Goal: Information Seeking & Learning: Learn about a topic

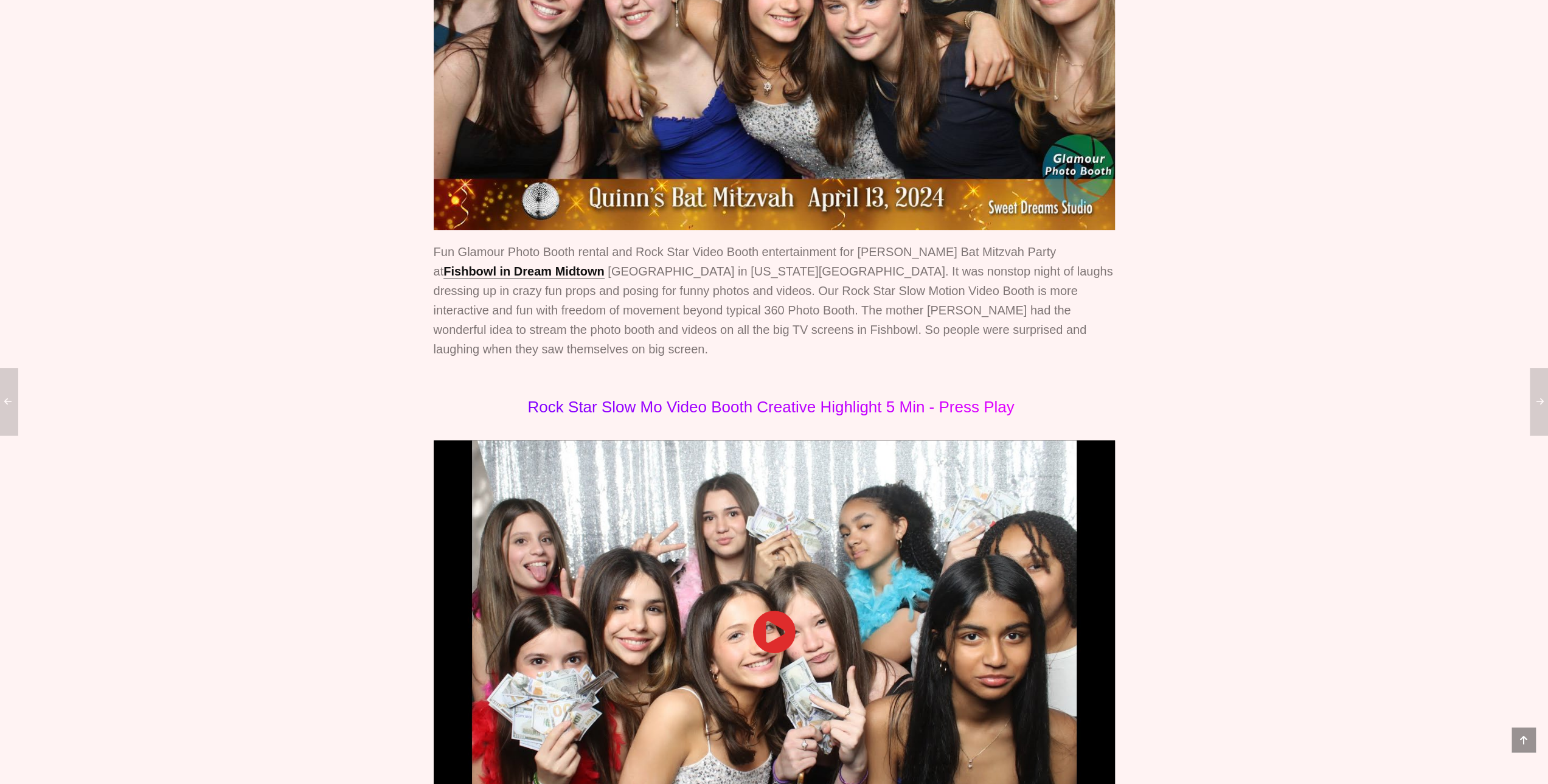
scroll to position [507, 0]
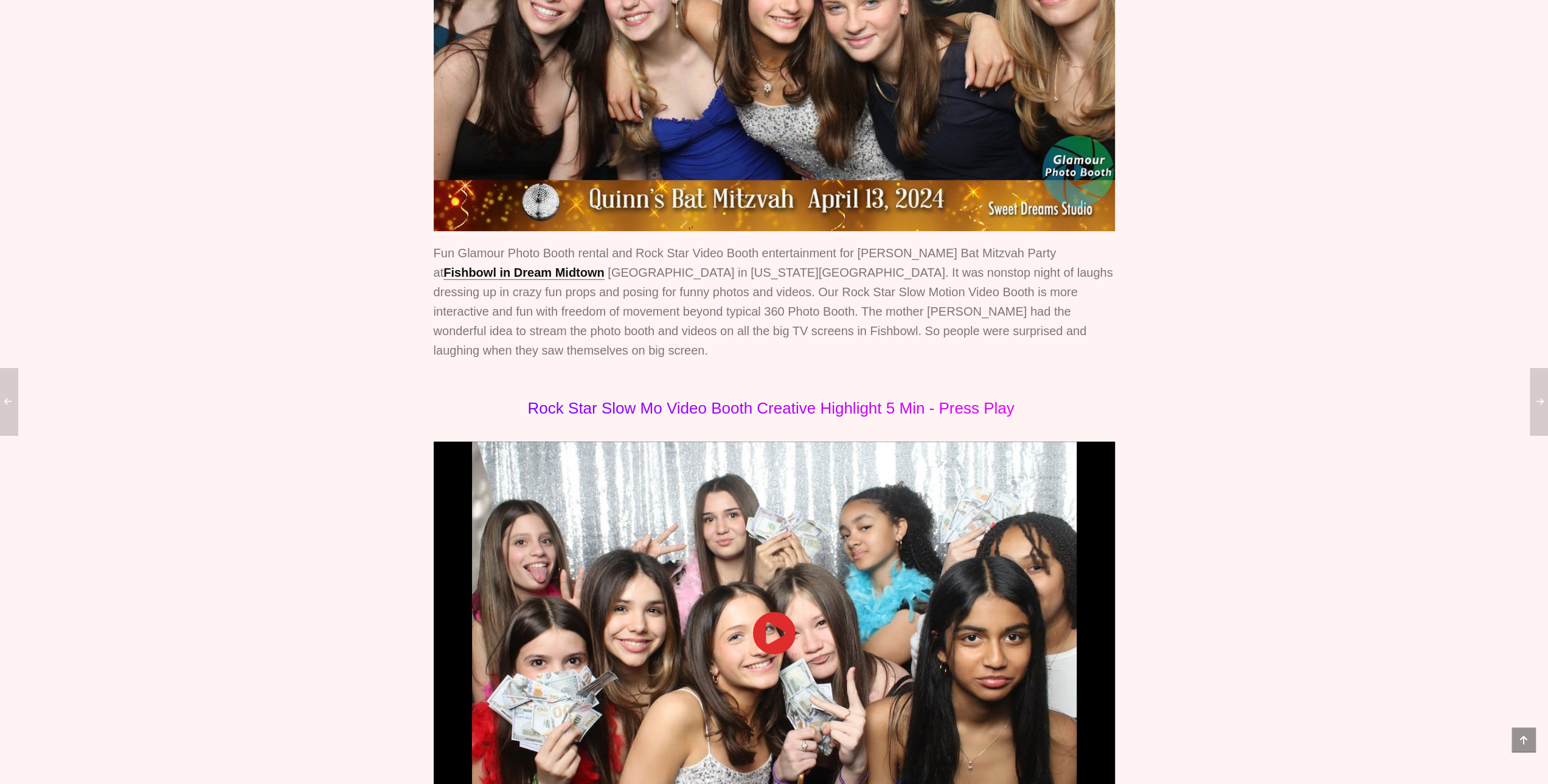
click at [704, 232] on img at bounding box center [774, 4] width 681 height 454
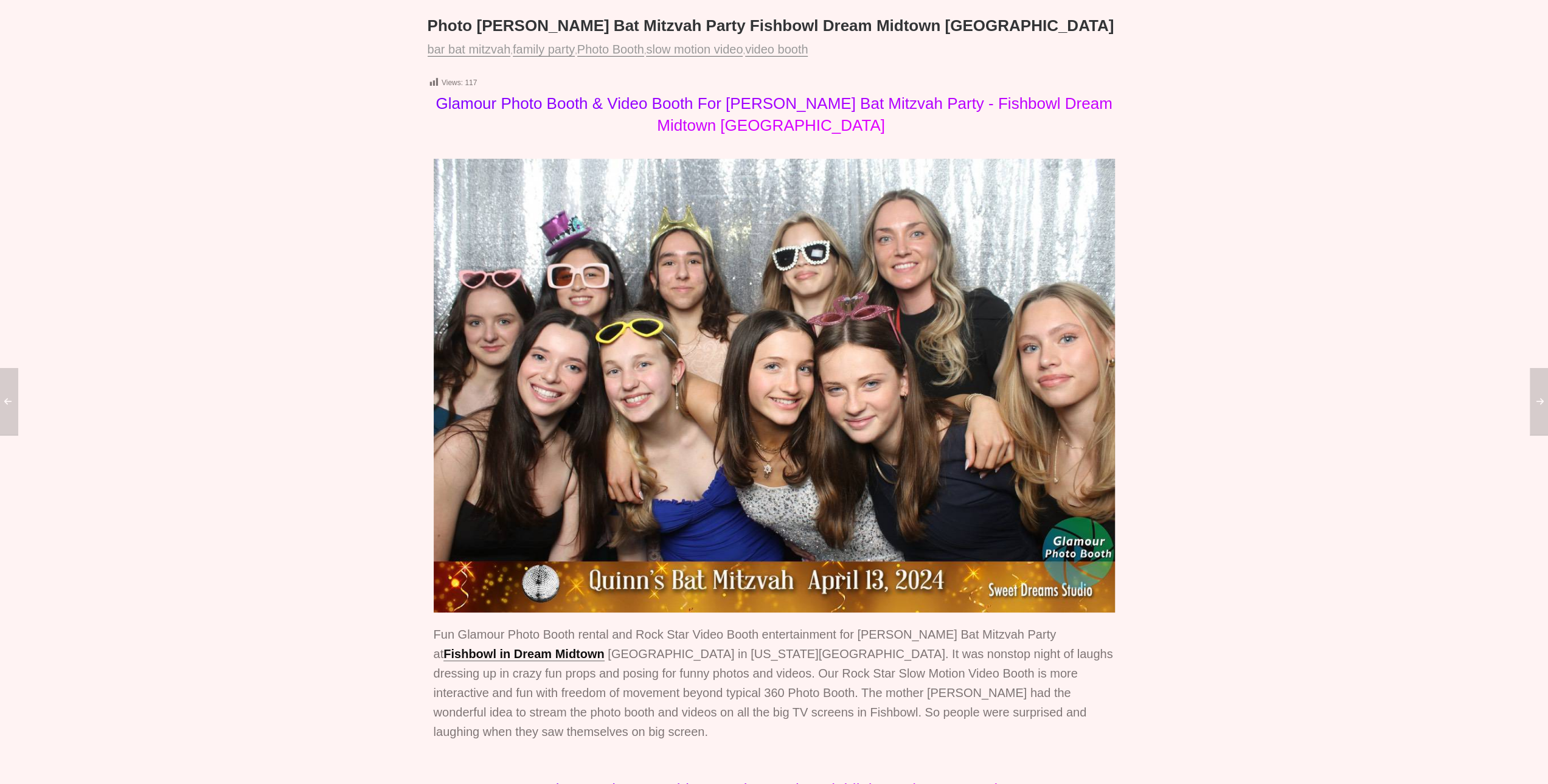
scroll to position [0, 0]
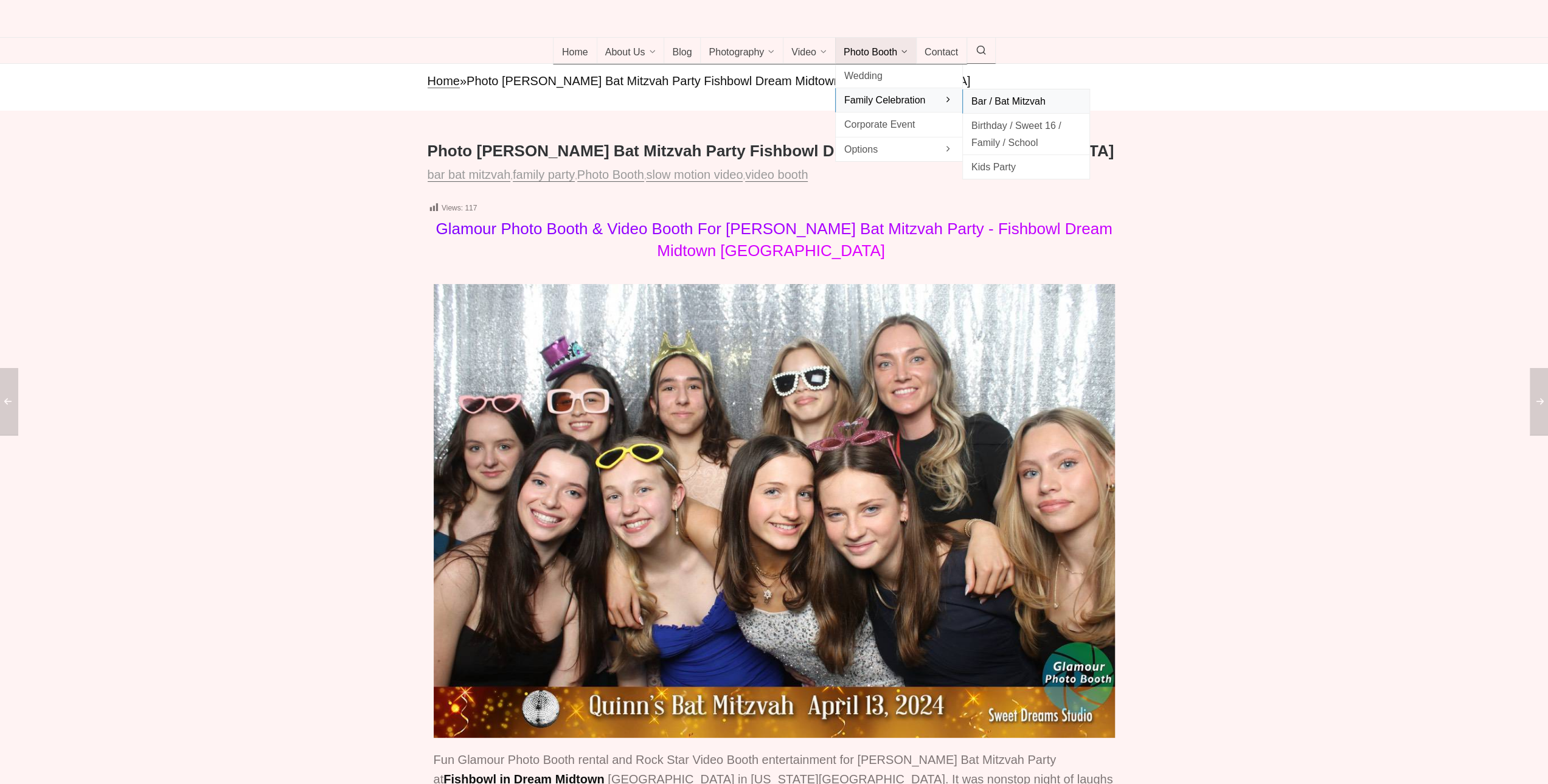
click at [1004, 110] on span "Bar / Bat Mitzvah" at bounding box center [1026, 101] width 110 height 17
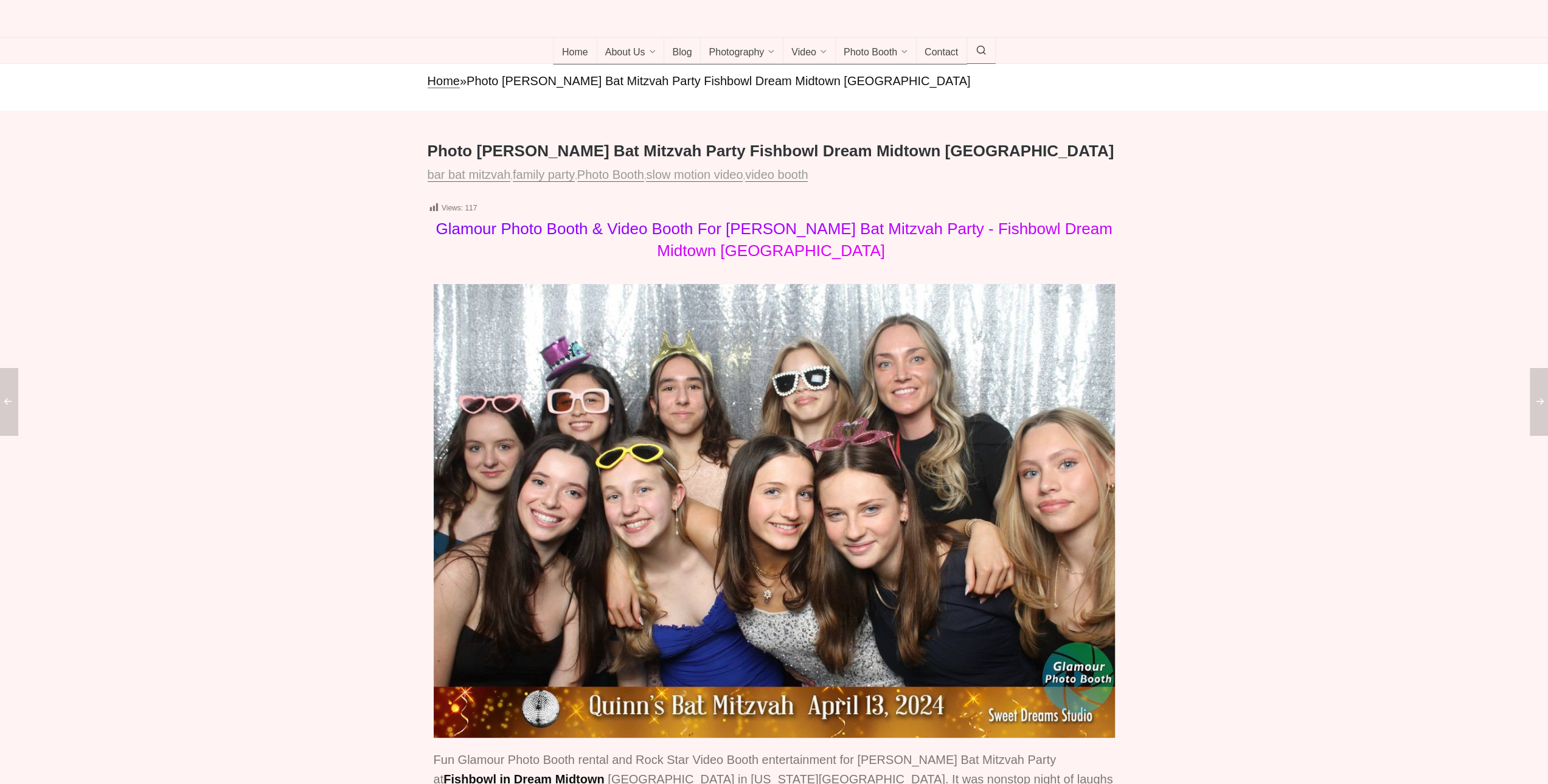
click at [791, 259] on span "Glamour Photo Booth & Video Booth For Quinn's Bat Mitzvah Party - Fishbowl Drea…" at bounding box center [774, 240] width 676 height 41
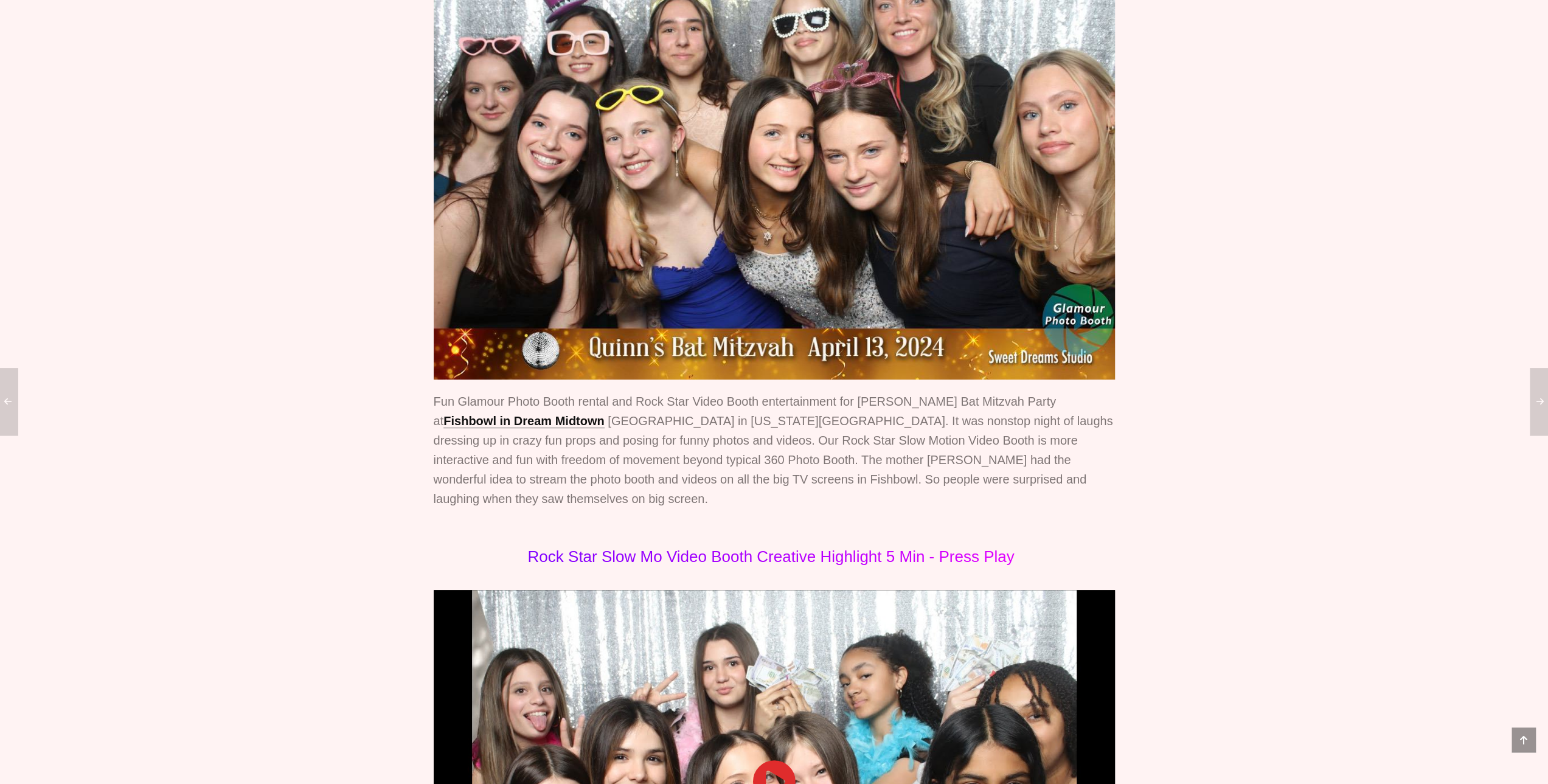
scroll to position [709, 0]
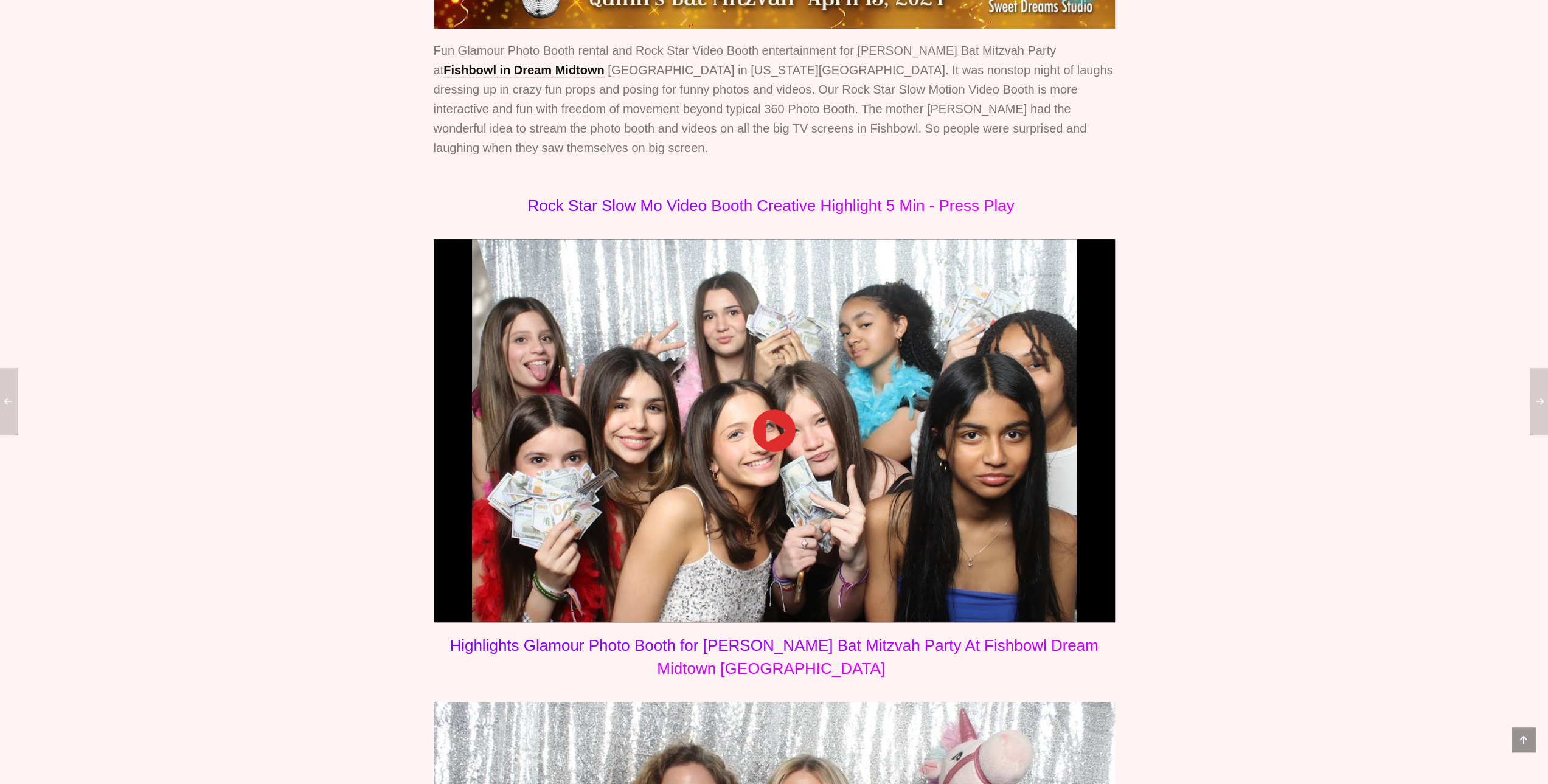
click at [779, 452] on icon at bounding box center [774, 431] width 44 height 44
